Goal: Task Accomplishment & Management: Manage account settings

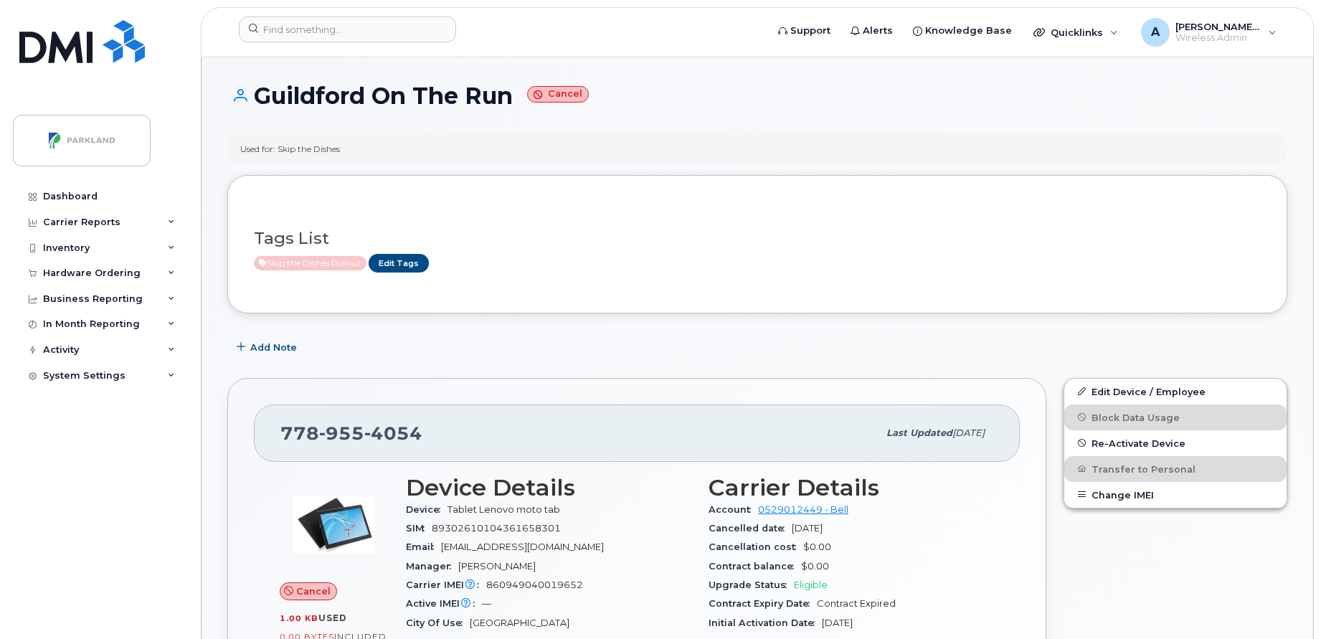
scroll to position [333, 0]
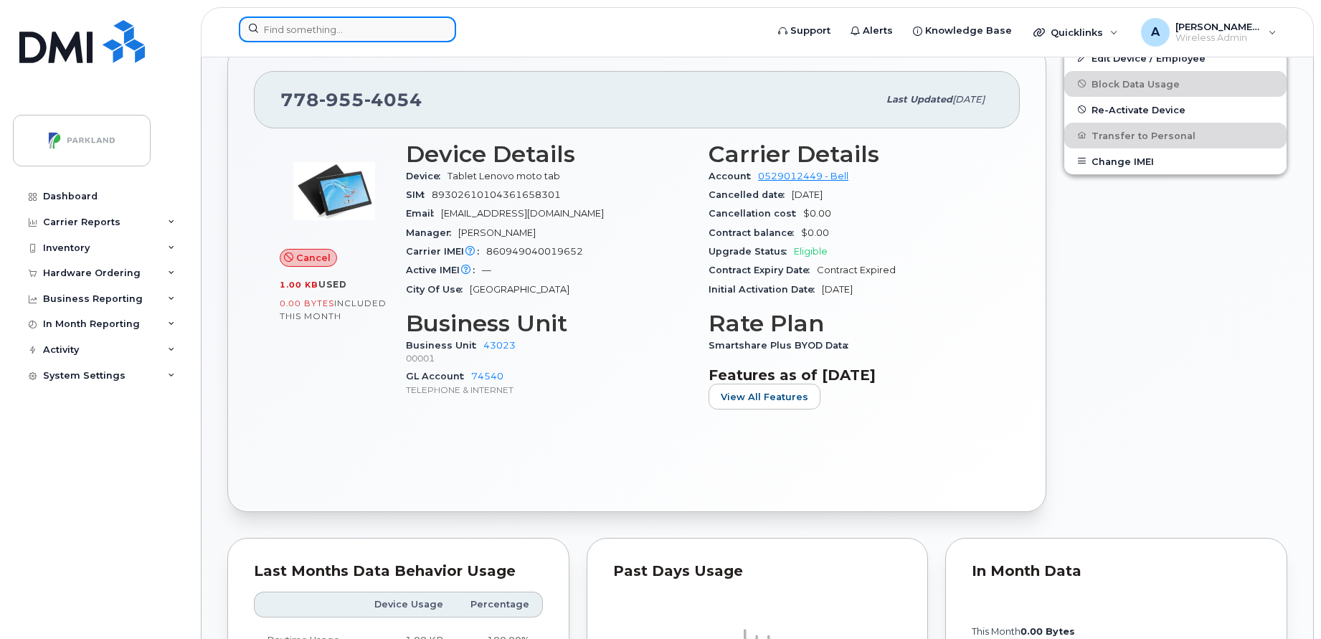
click at [414, 29] on input at bounding box center [347, 29] width 217 height 26
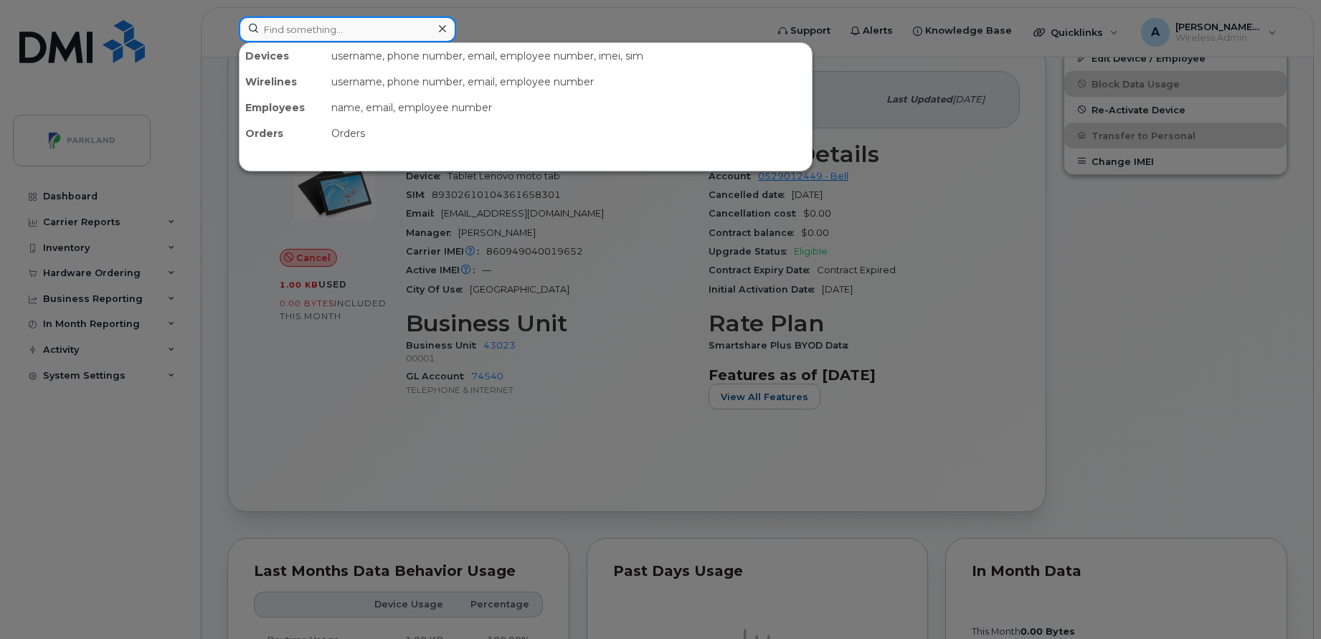
paste input "2363801448"
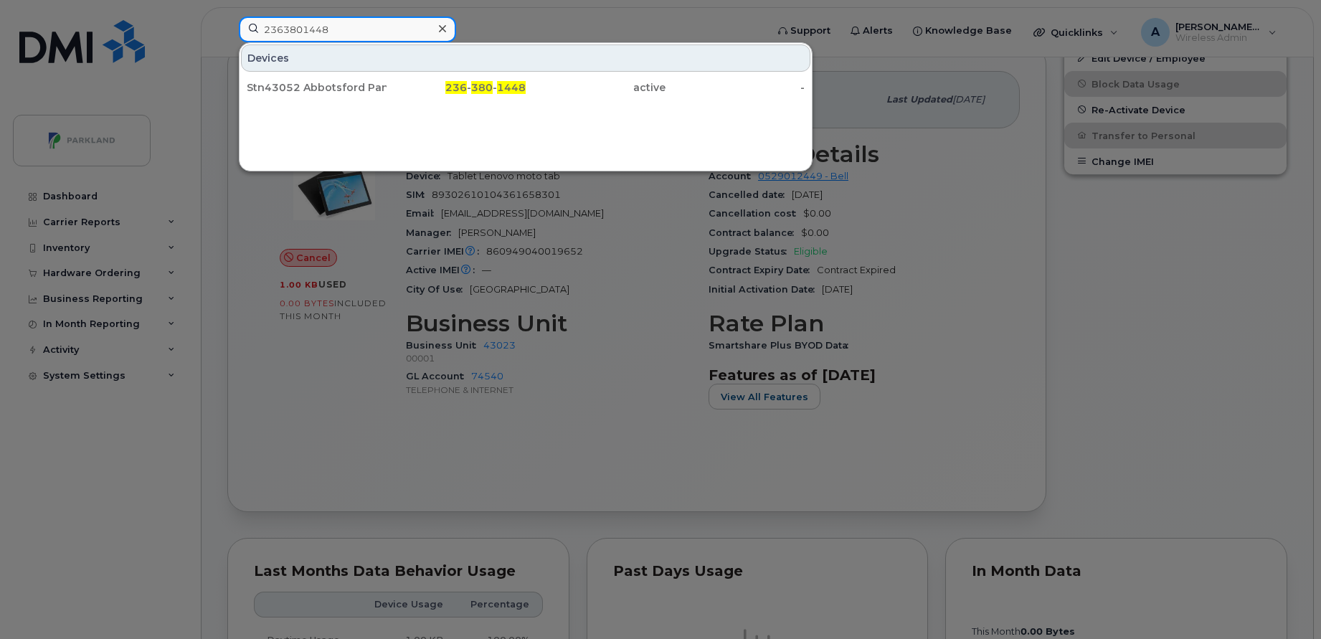
type input "2363801448"
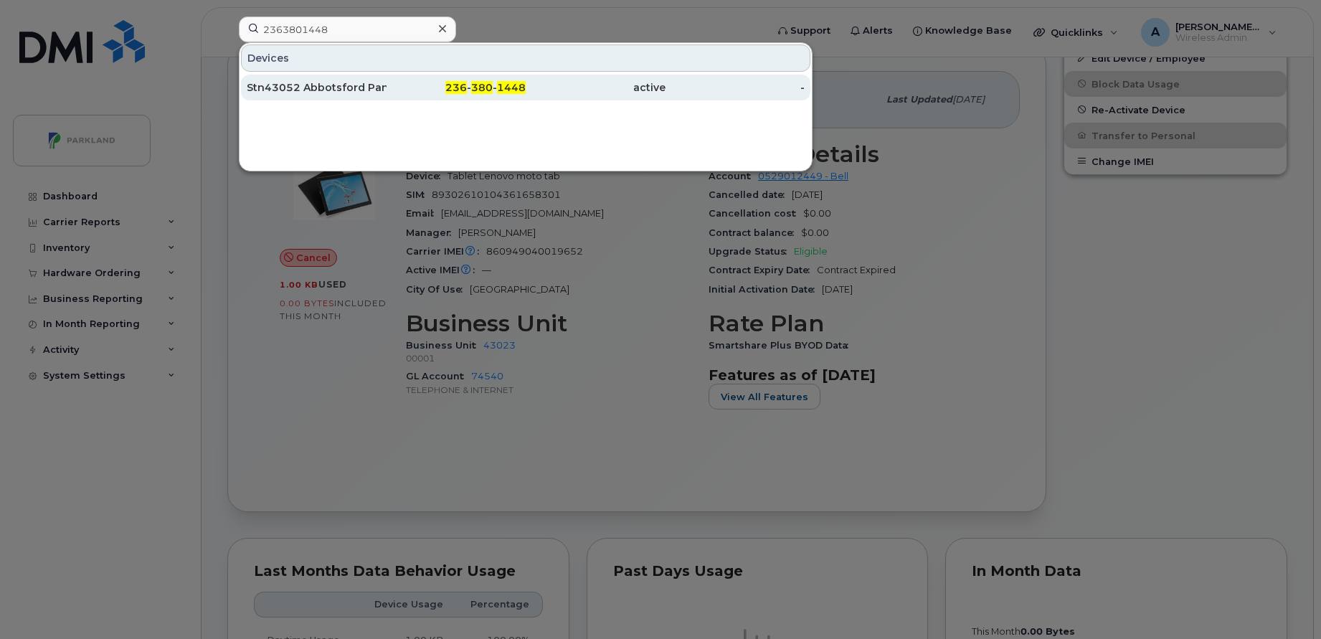
drag, startPoint x: 369, startPoint y: 77, endPoint x: 362, endPoint y: 85, distance: 11.2
click at [362, 85] on div "Stn43052 Abbotsford Pantry" at bounding box center [317, 87] width 140 height 14
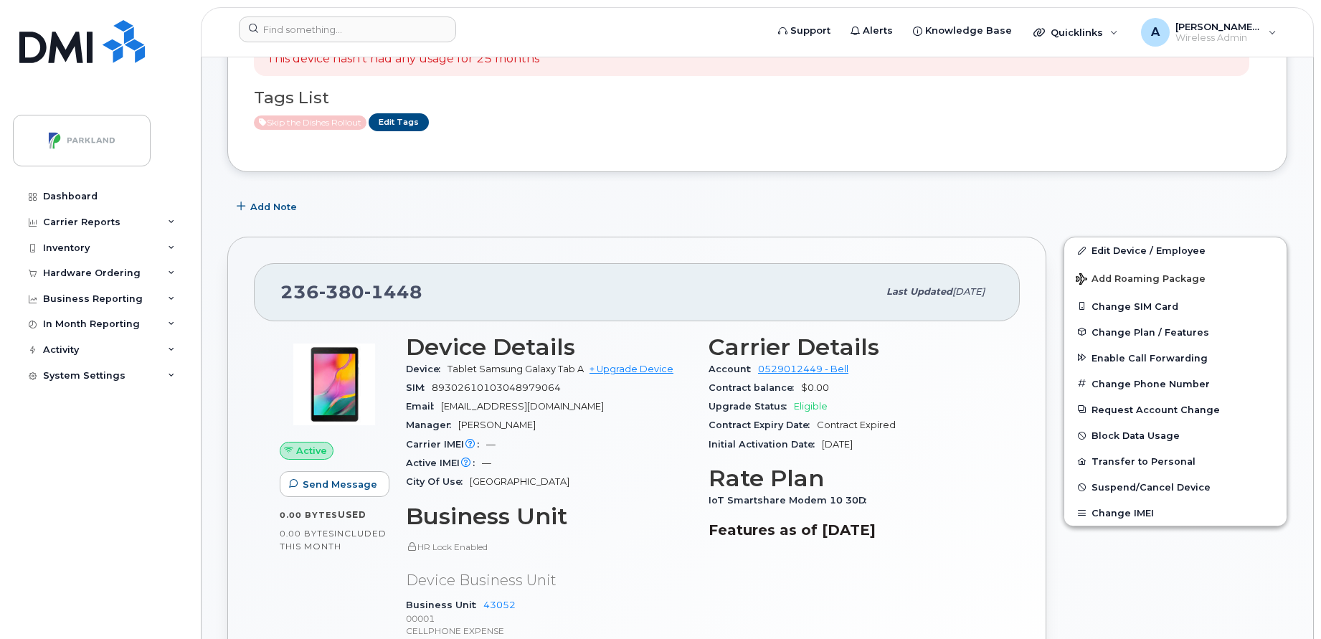
scroll to position [217, 0]
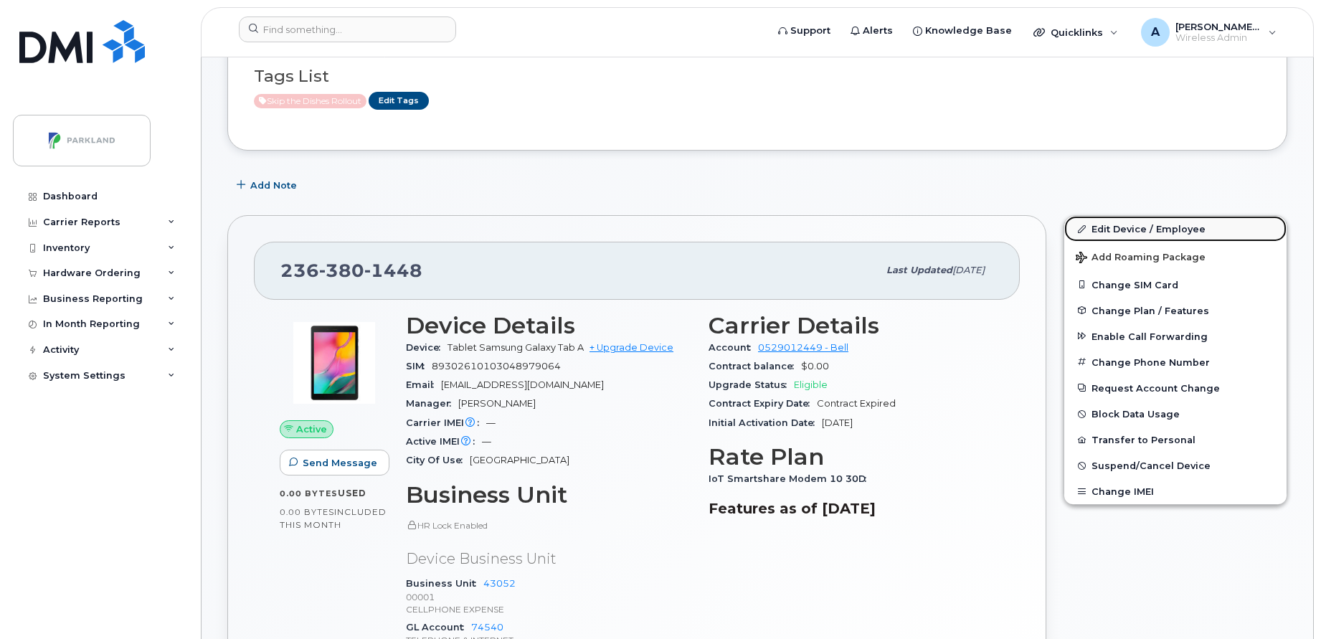
click at [1212, 229] on link "Edit Device / Employee" at bounding box center [1175, 229] width 222 height 26
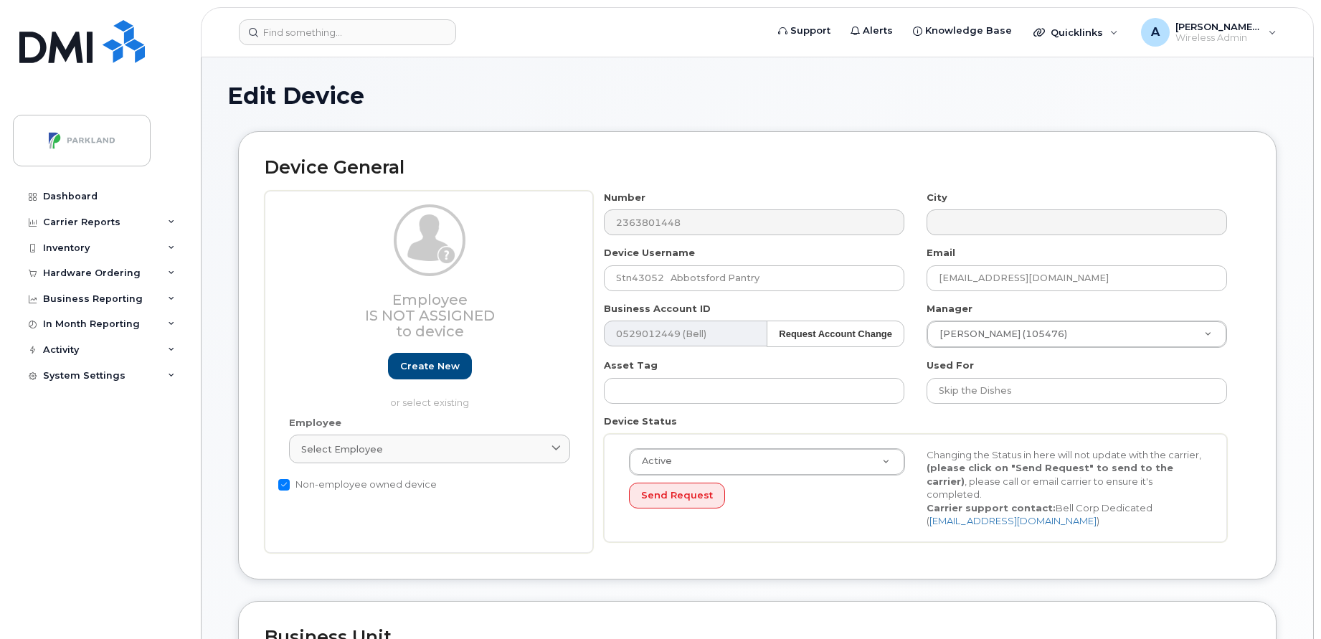
select select "1386640"
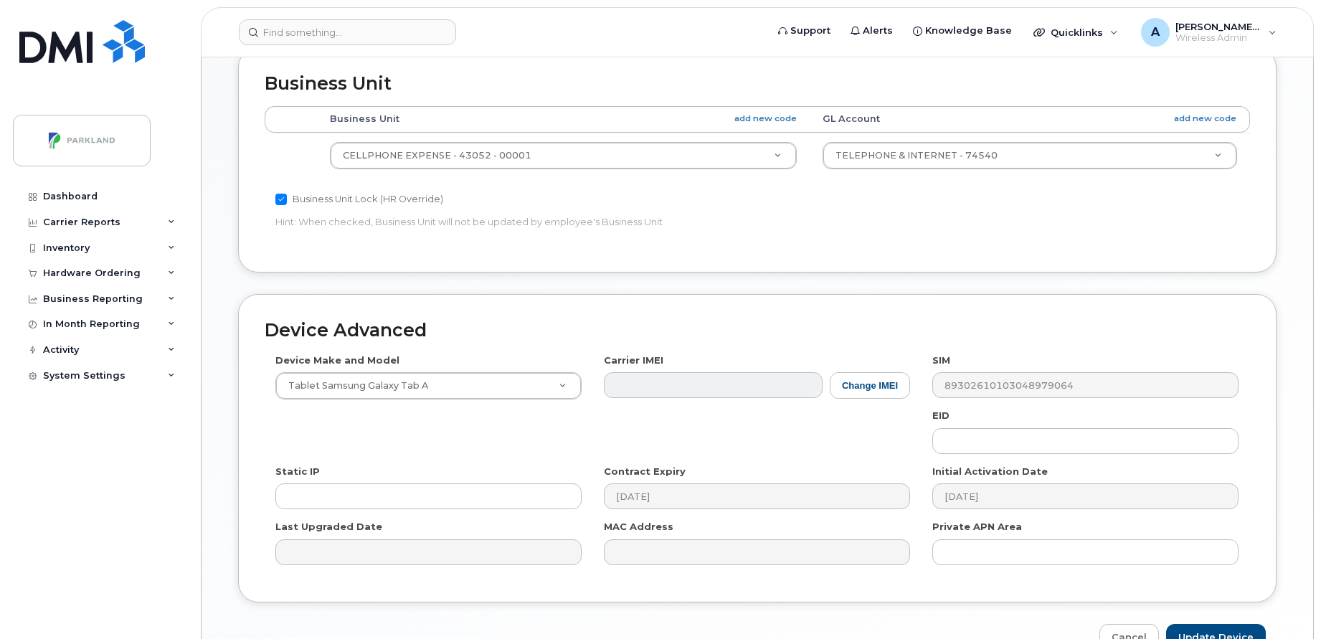
scroll to position [541, 0]
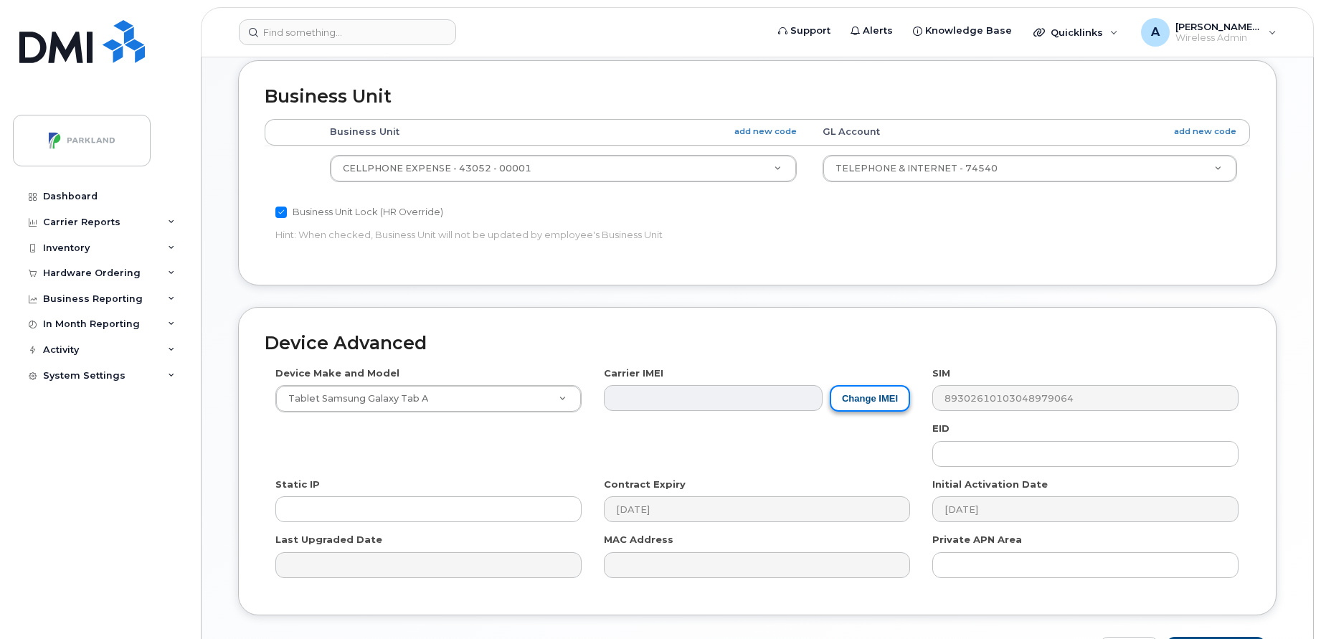
click at [870, 401] on button "Change IMEI" at bounding box center [870, 398] width 80 height 27
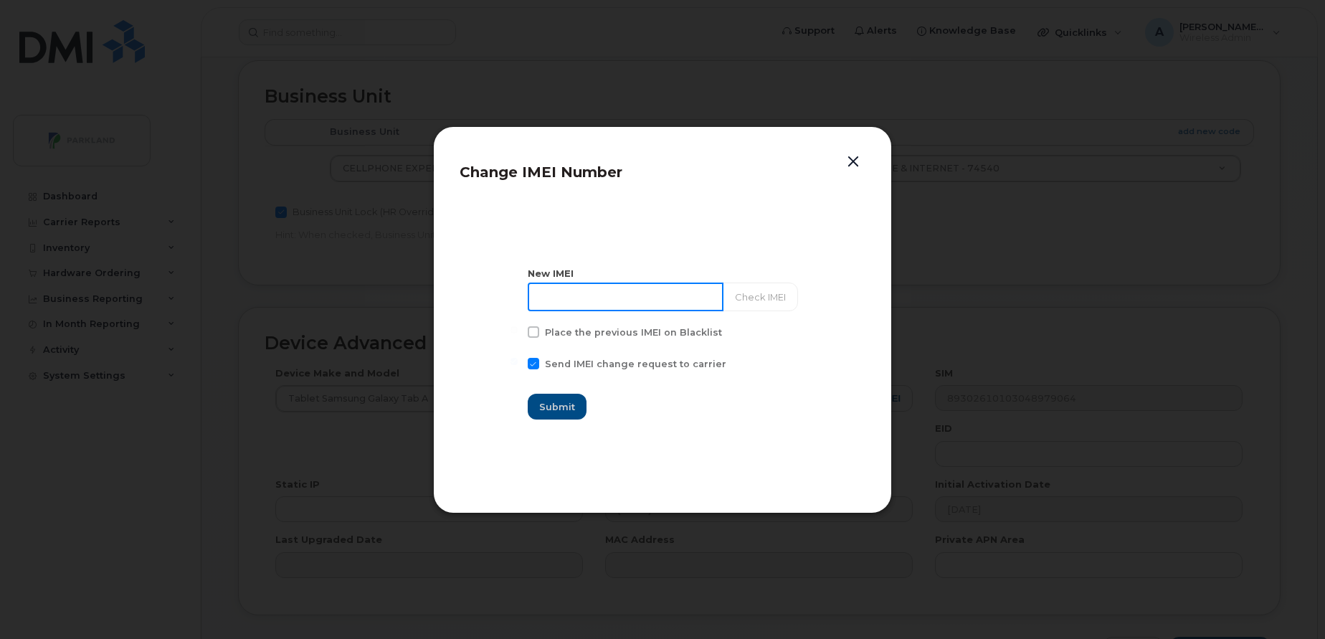
click at [655, 294] on input at bounding box center [626, 297] width 196 height 29
paste input "869319075480081"
type input "869319075480081"
click at [754, 296] on button "Check IMEI" at bounding box center [759, 297] width 75 height 29
click at [552, 419] on button "Submit" at bounding box center [557, 407] width 59 height 26
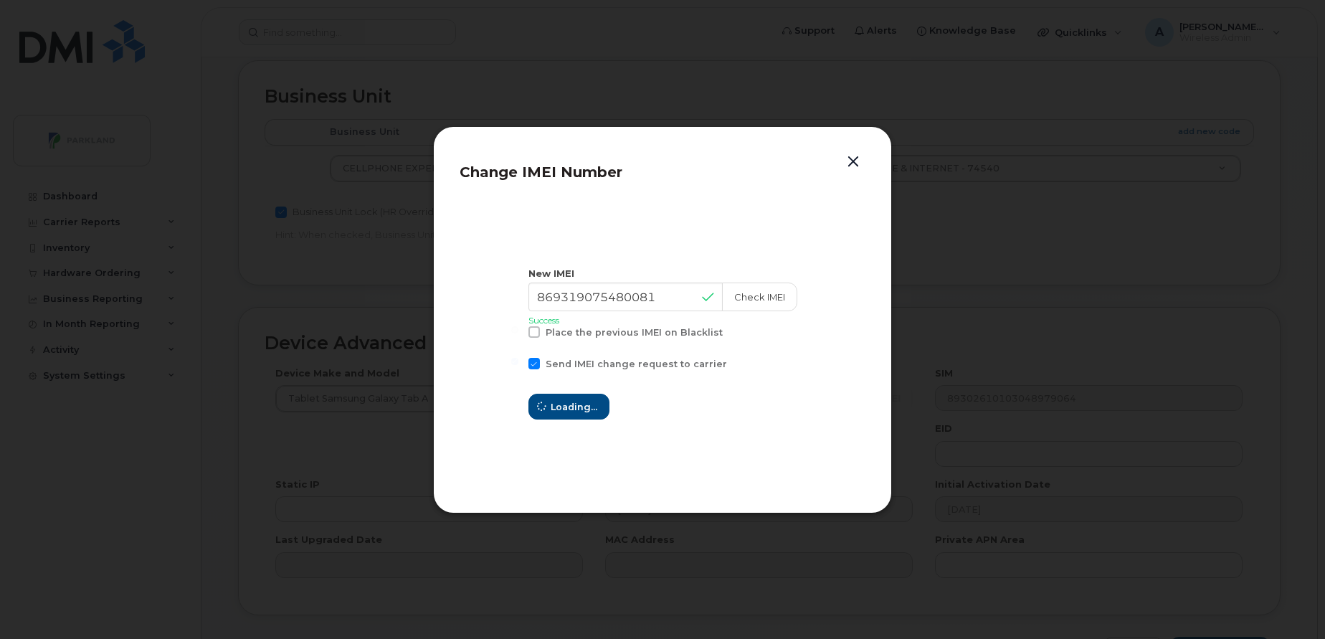
type input "869319075480081"
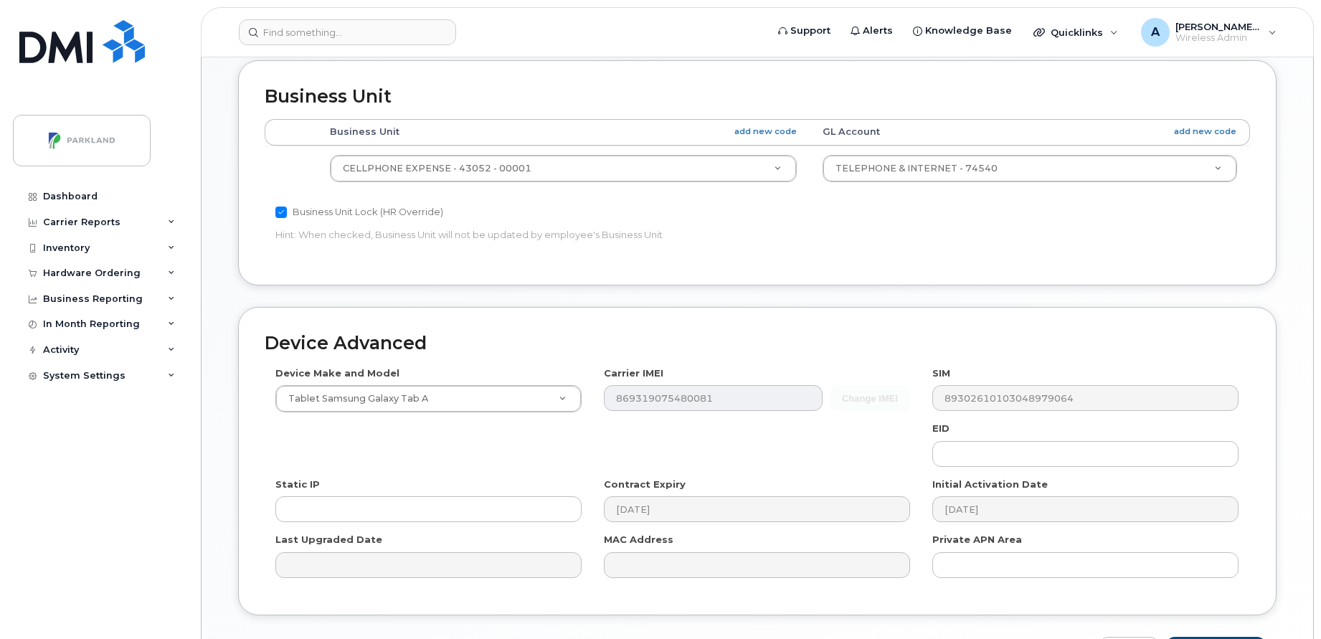
scroll to position [637, 0]
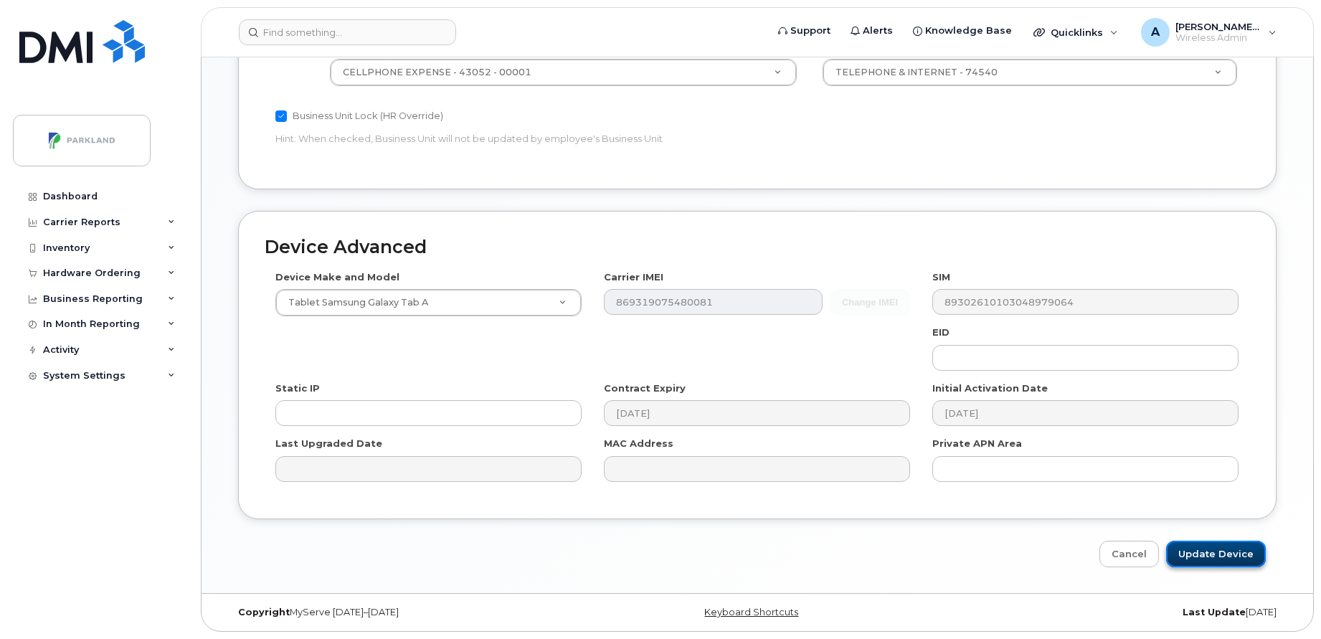
click at [1220, 564] on input "Update Device" at bounding box center [1216, 554] width 100 height 27
type input "Saving..."
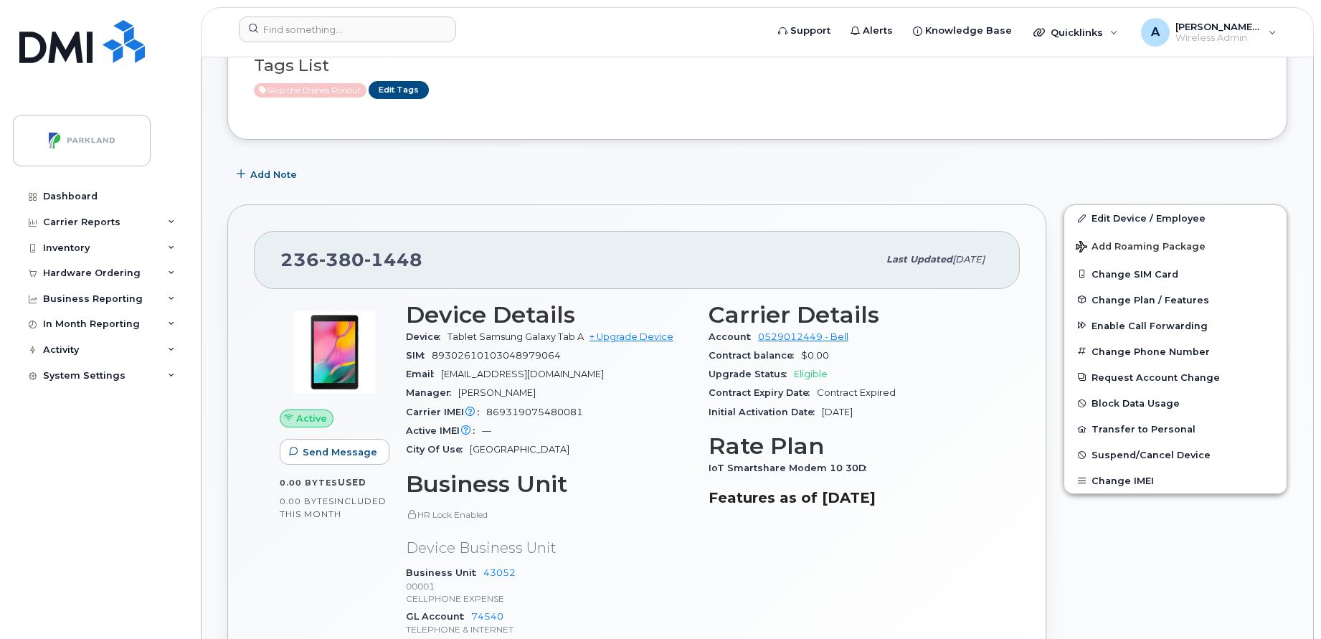
scroll to position [230, 0]
